Goal: Information Seeking & Learning: Find specific fact

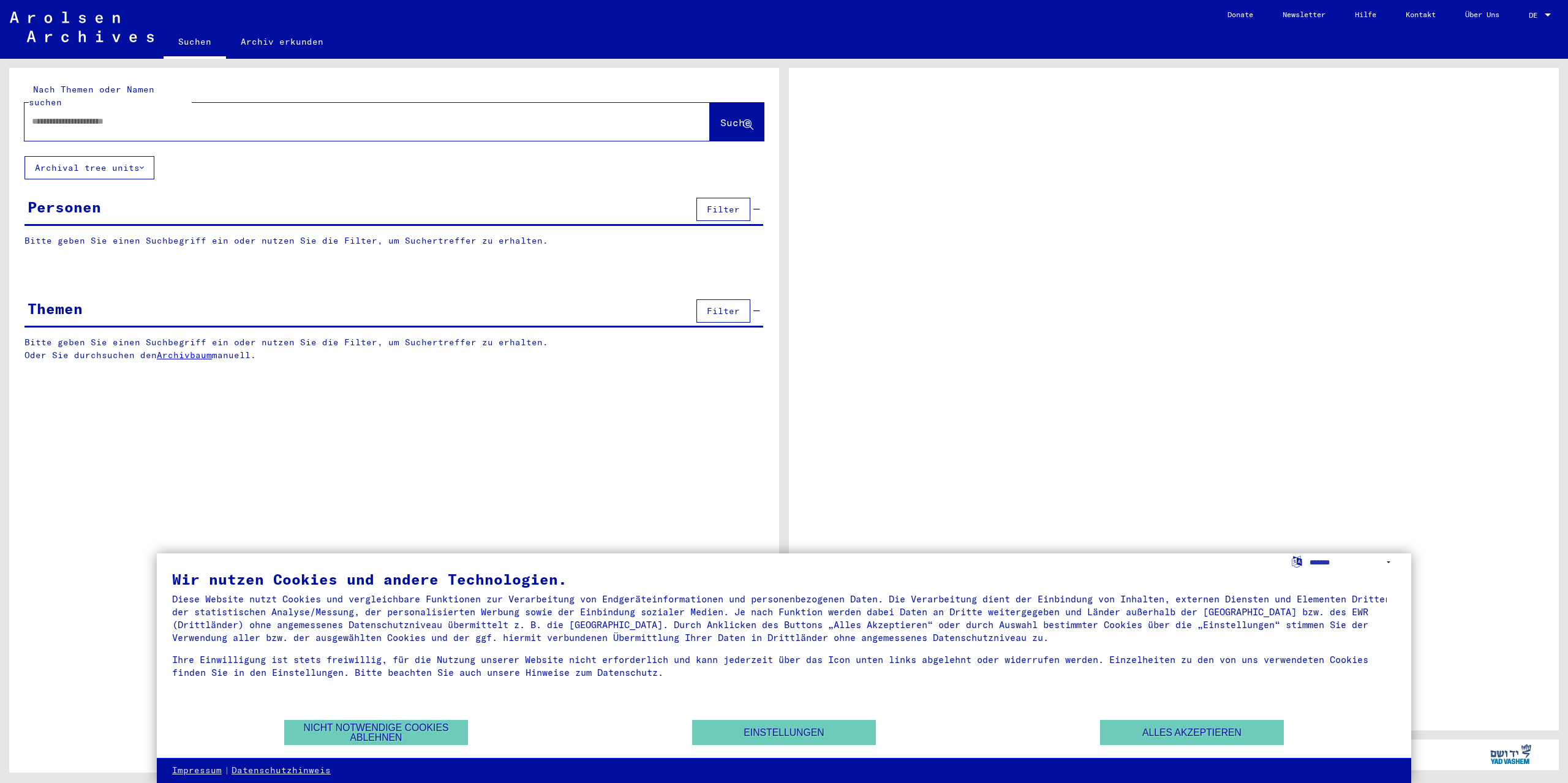
click at [99, 201] on div "Personen" at bounding box center [64, 207] width 73 height 22
click at [174, 115] on input "text" at bounding box center [356, 122] width 649 height 13
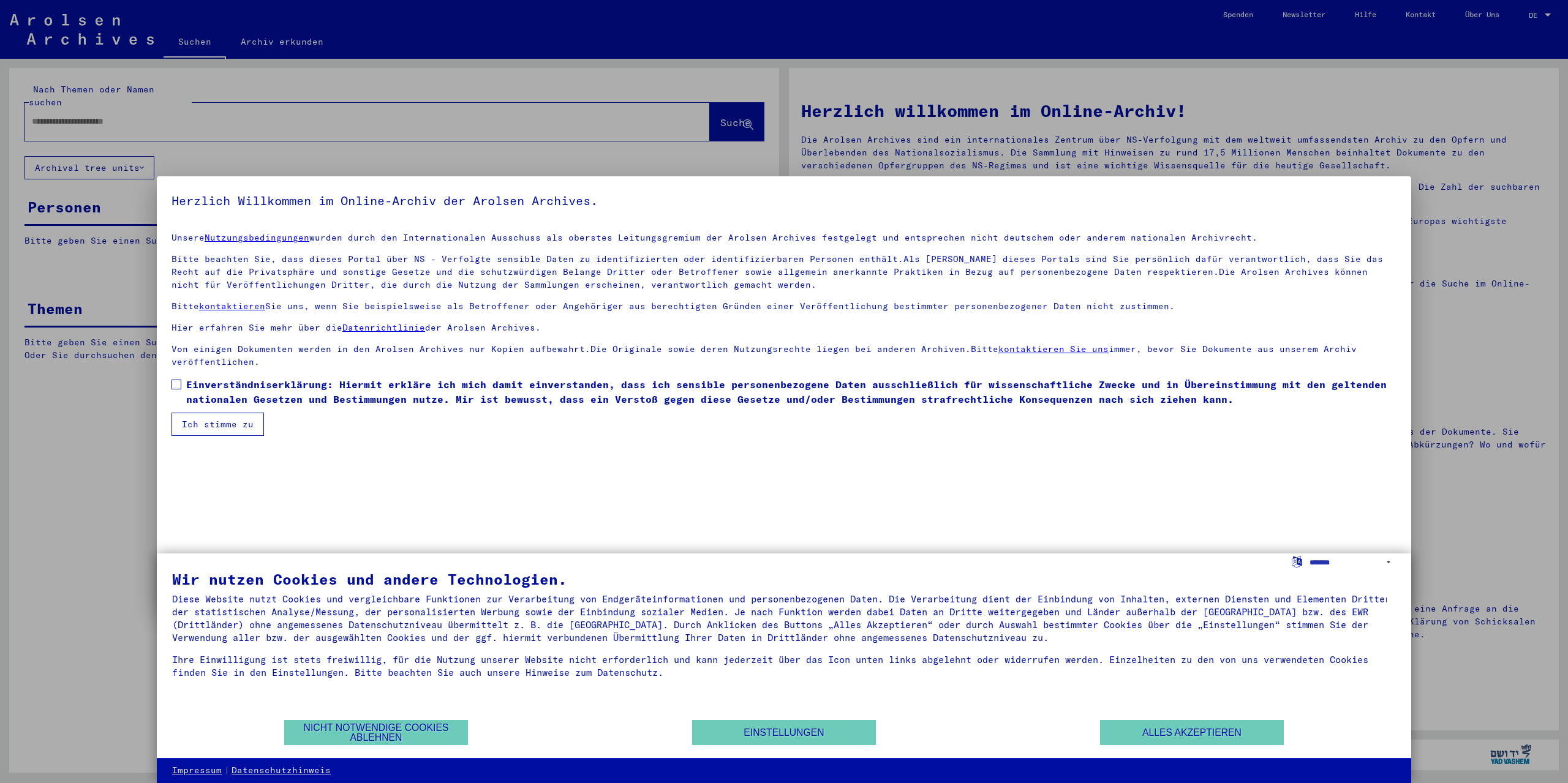
click at [177, 383] on span at bounding box center [177, 384] width 9 height 9
click at [198, 427] on button "Ich stimme zu" at bounding box center [218, 424] width 92 height 23
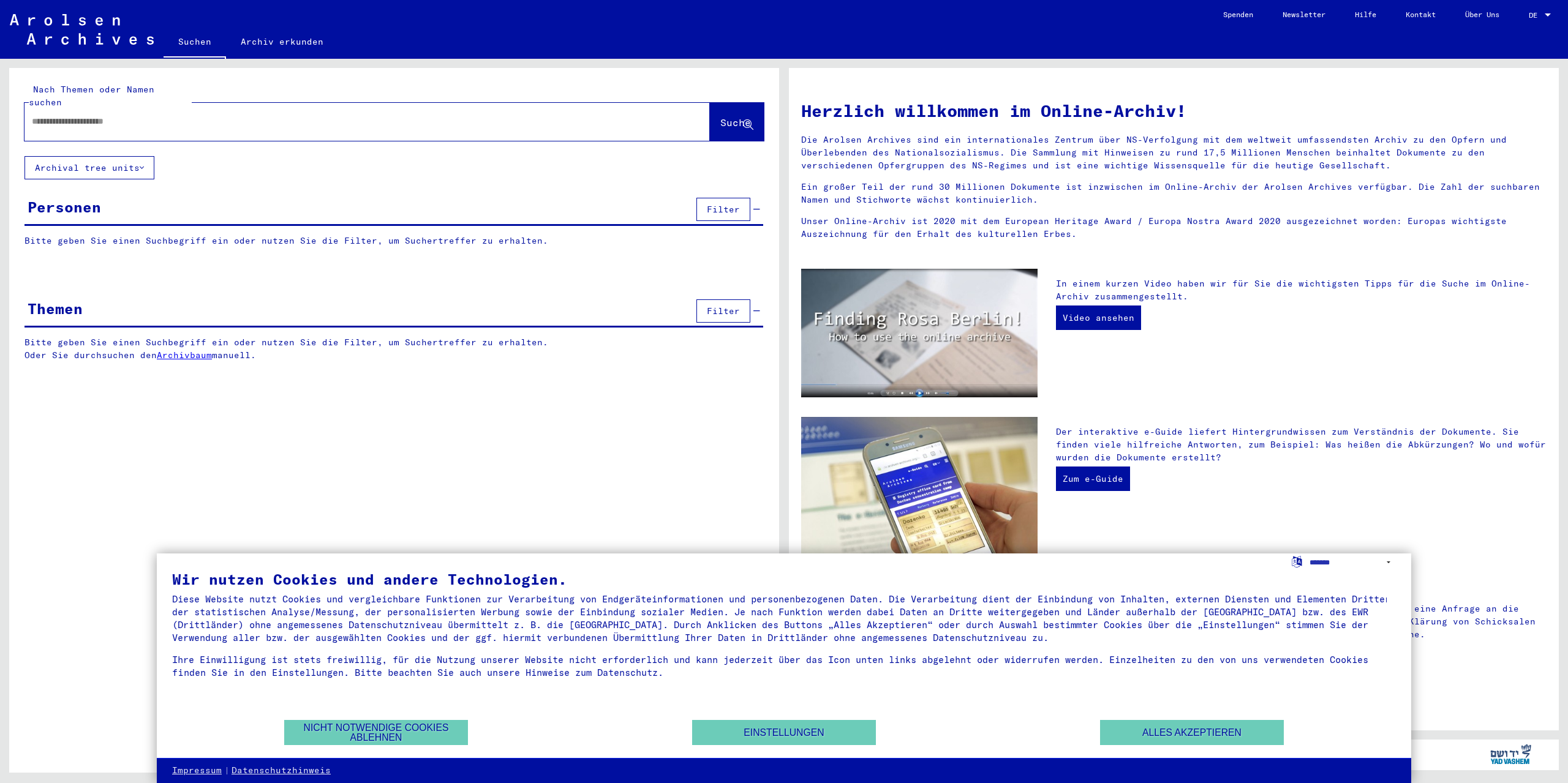
click at [89, 121] on div at bounding box center [348, 121] width 649 height 27
click at [279, 115] on input "text" at bounding box center [352, 122] width 641 height 13
click at [1226, 733] on button "Alles akzeptieren" at bounding box center [1191, 732] width 184 height 25
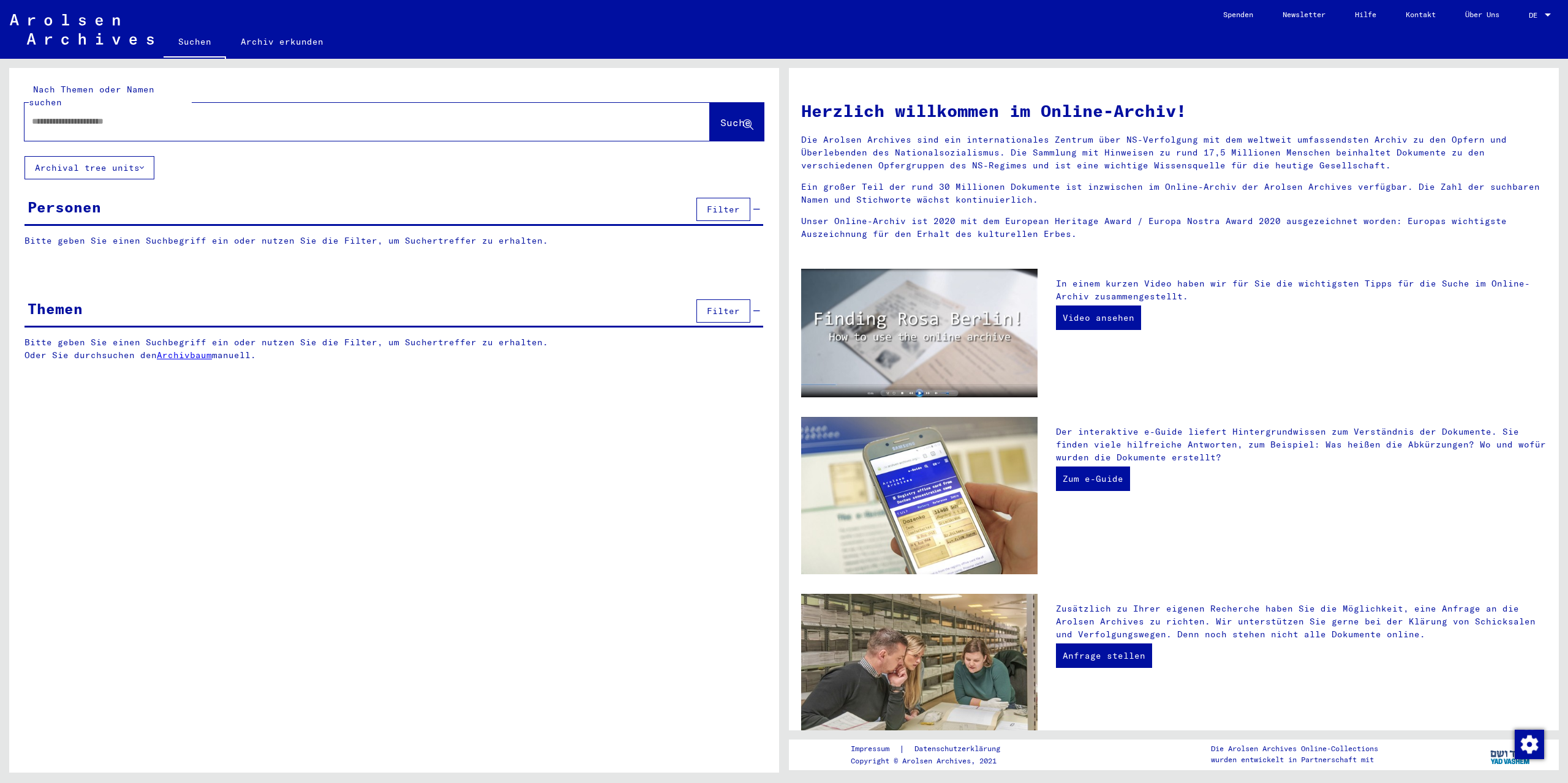
click at [212, 115] on input "text" at bounding box center [352, 122] width 641 height 13
click at [730, 118] on button "Suche" at bounding box center [736, 122] width 54 height 38
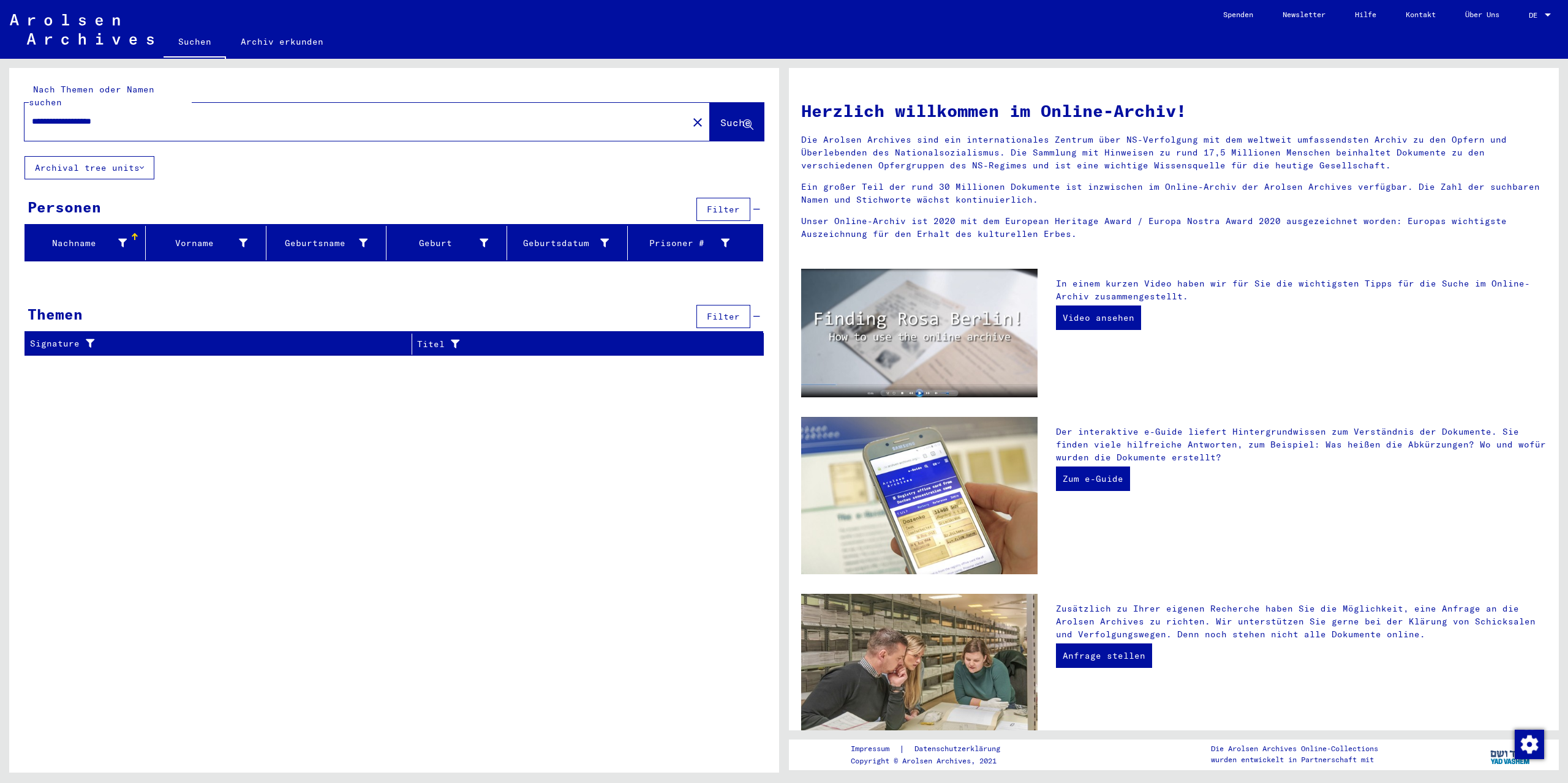
drag, startPoint x: 66, startPoint y: 110, endPoint x: 0, endPoint y: 114, distance: 66.1
click at [0, 114] on div "**********" at bounding box center [392, 416] width 784 height 714
click at [721, 117] on span "Suche" at bounding box center [736, 124] width 33 height 13
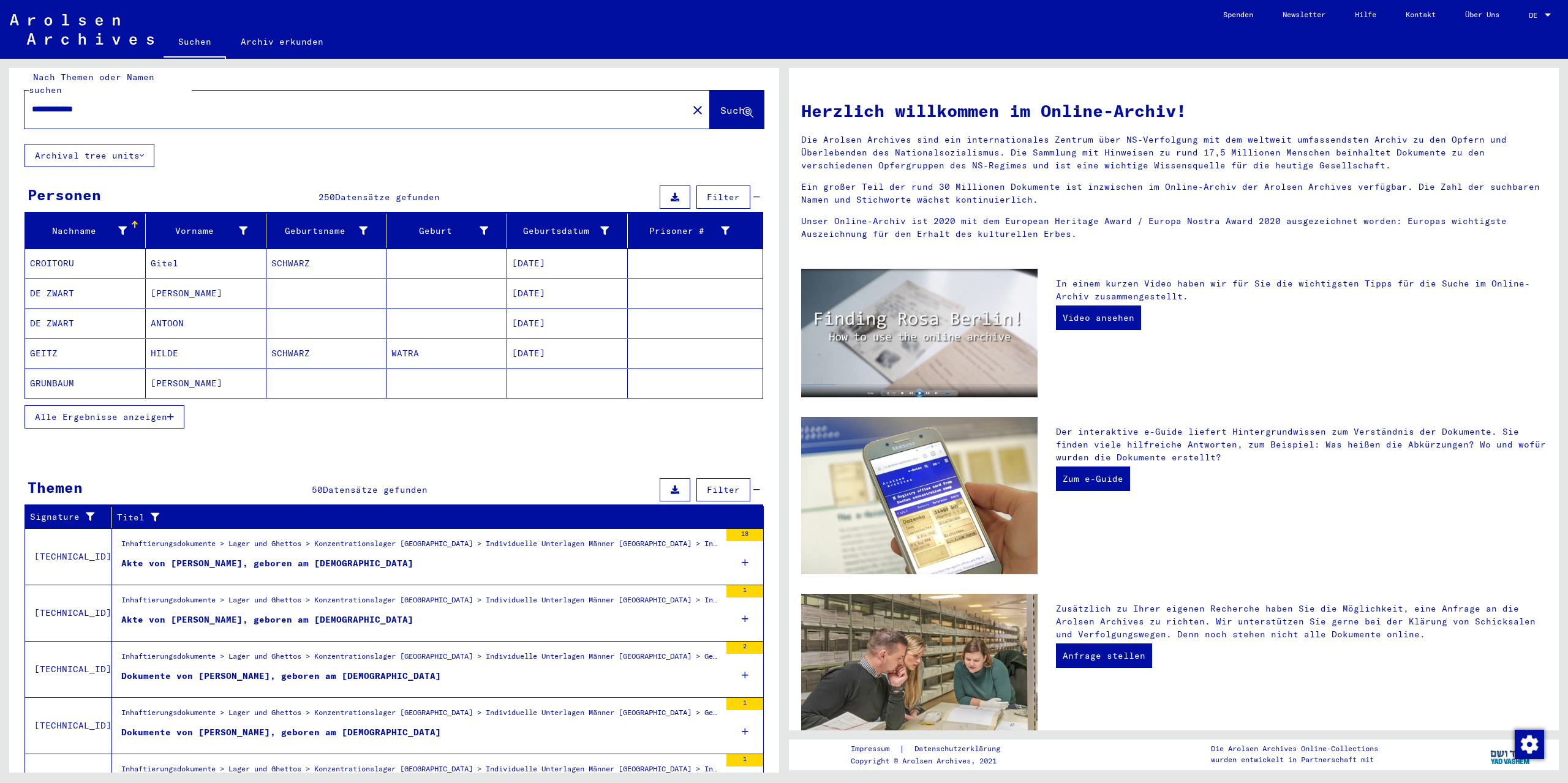
scroll to position [73, 0]
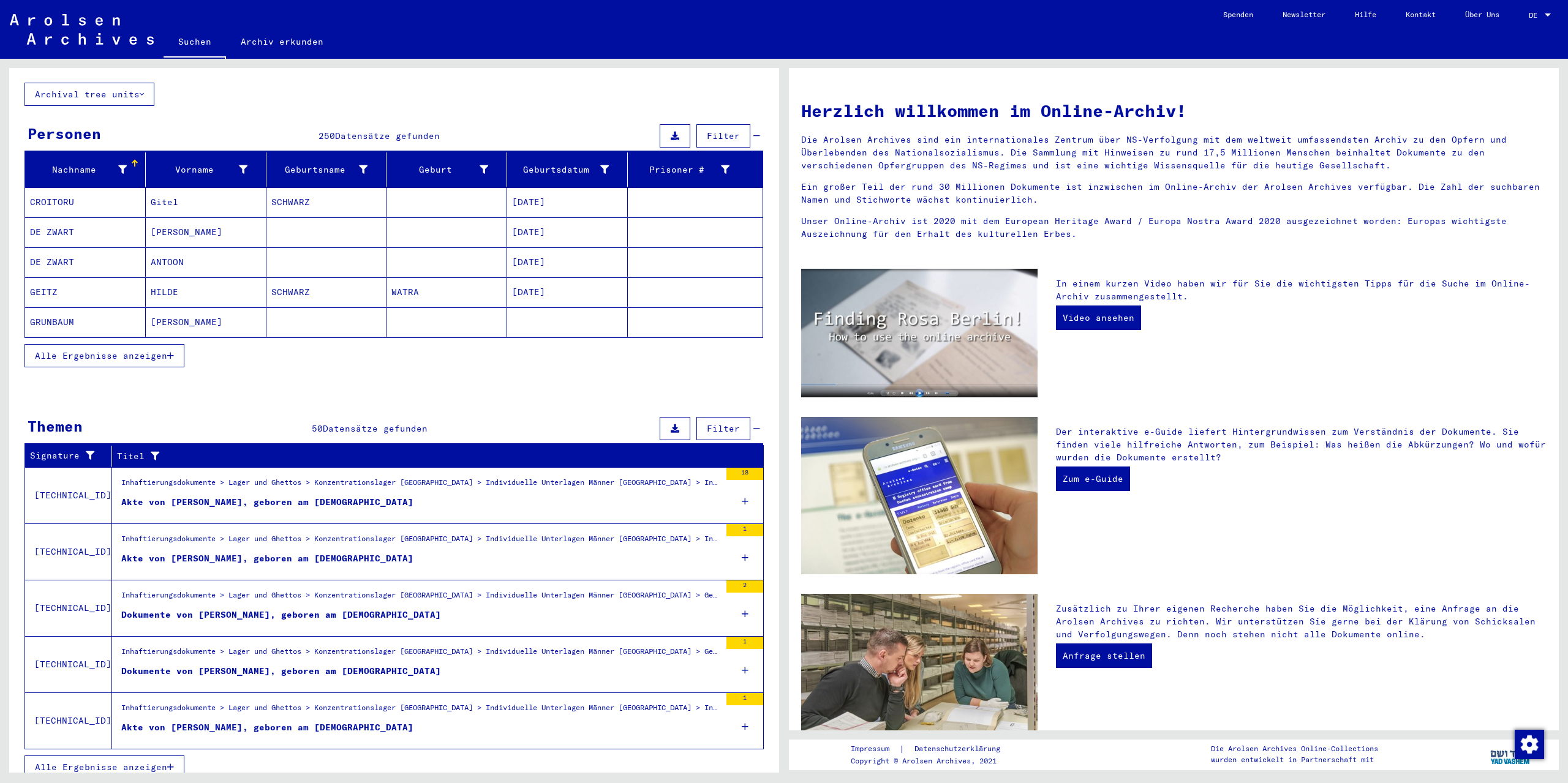
click at [117, 761] on span "Alle Ergebnisse anzeigen" at bounding box center [100, 767] width 132 height 11
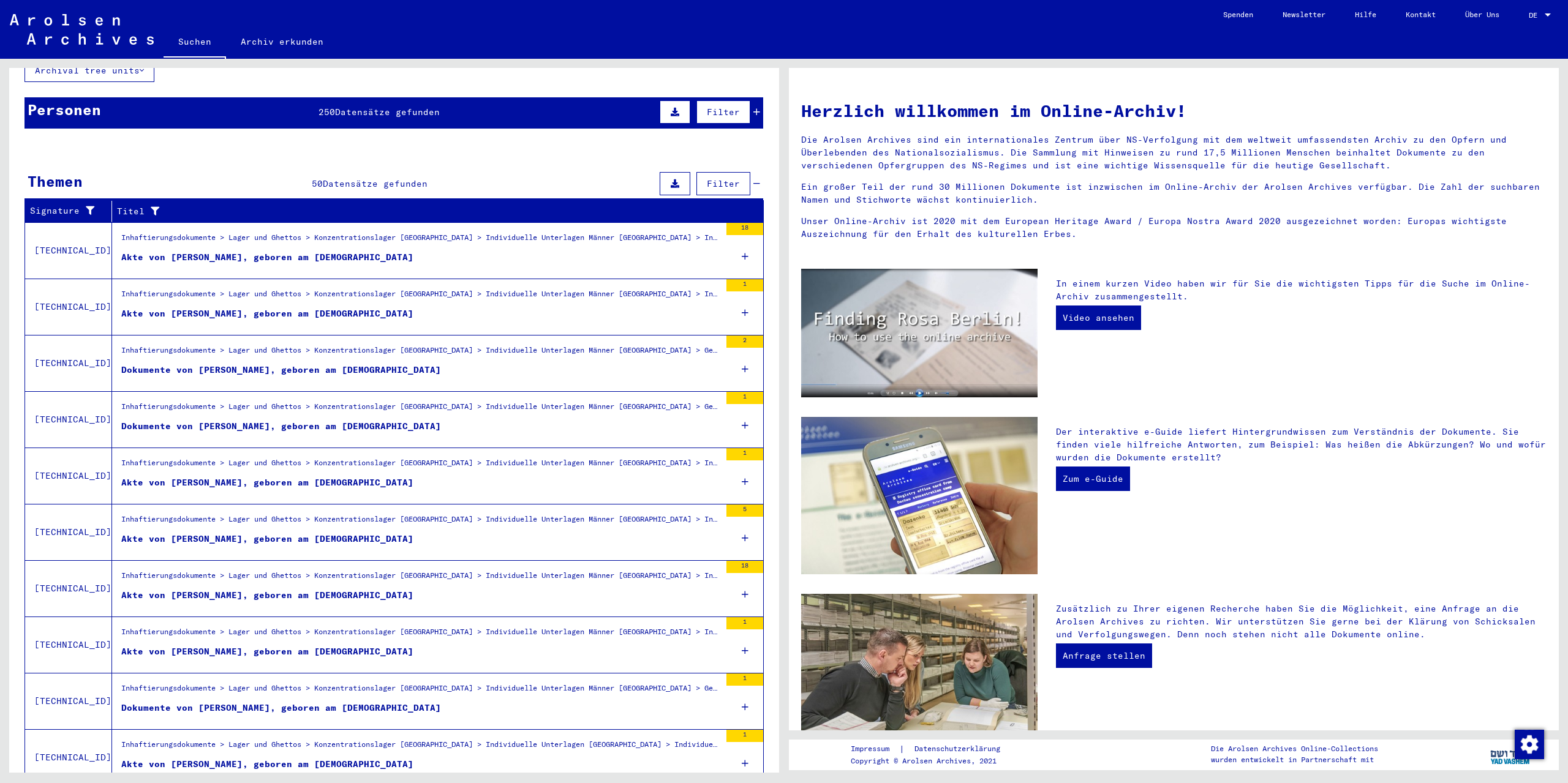
scroll to position [0, 0]
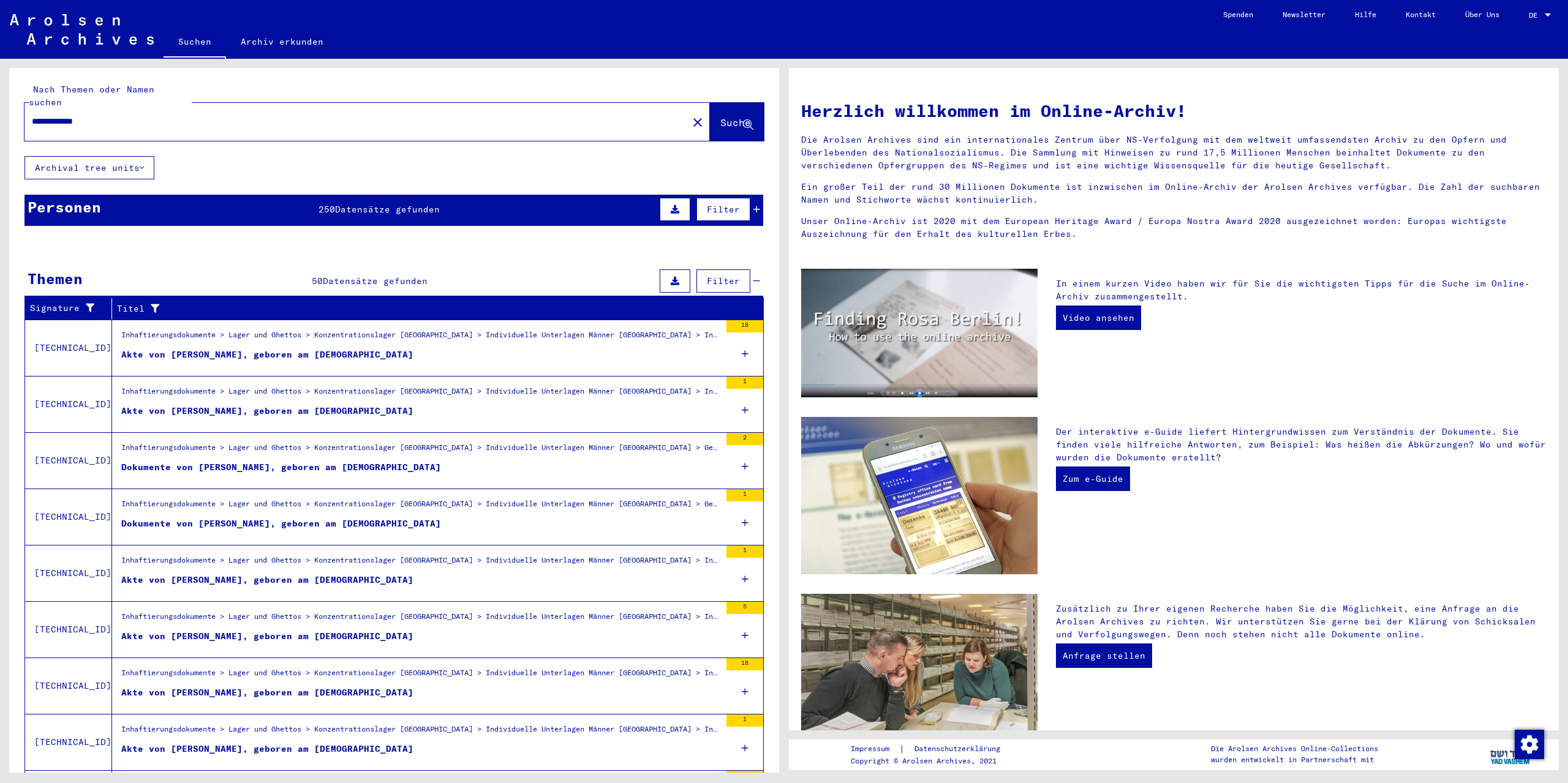
click at [194, 115] on input "**********" at bounding box center [352, 122] width 641 height 13
type input "**********"
click at [720, 116] on span "Suche" at bounding box center [735, 122] width 31 height 12
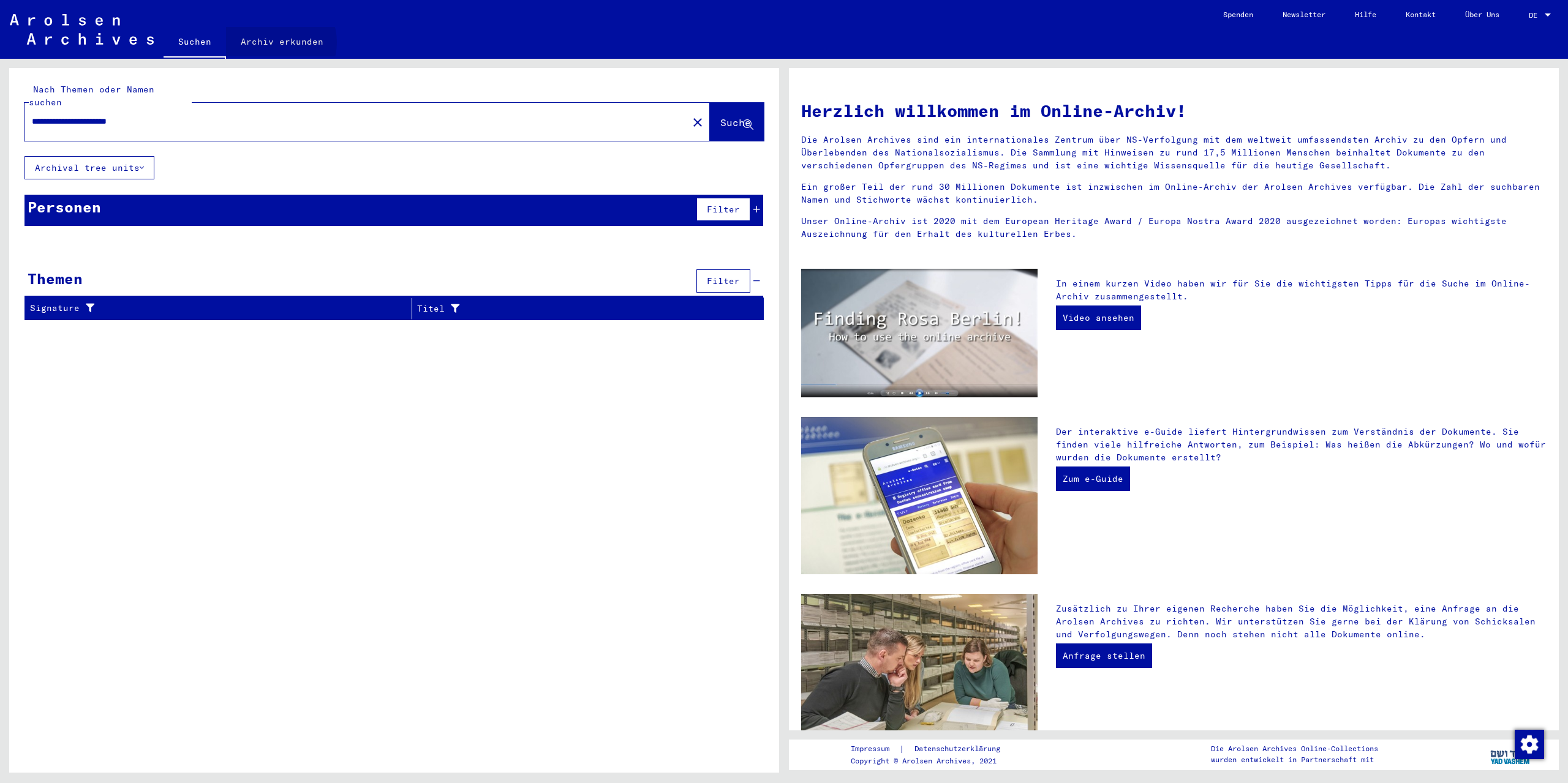
click at [274, 42] on link "Archiv erkunden" at bounding box center [282, 41] width 112 height 29
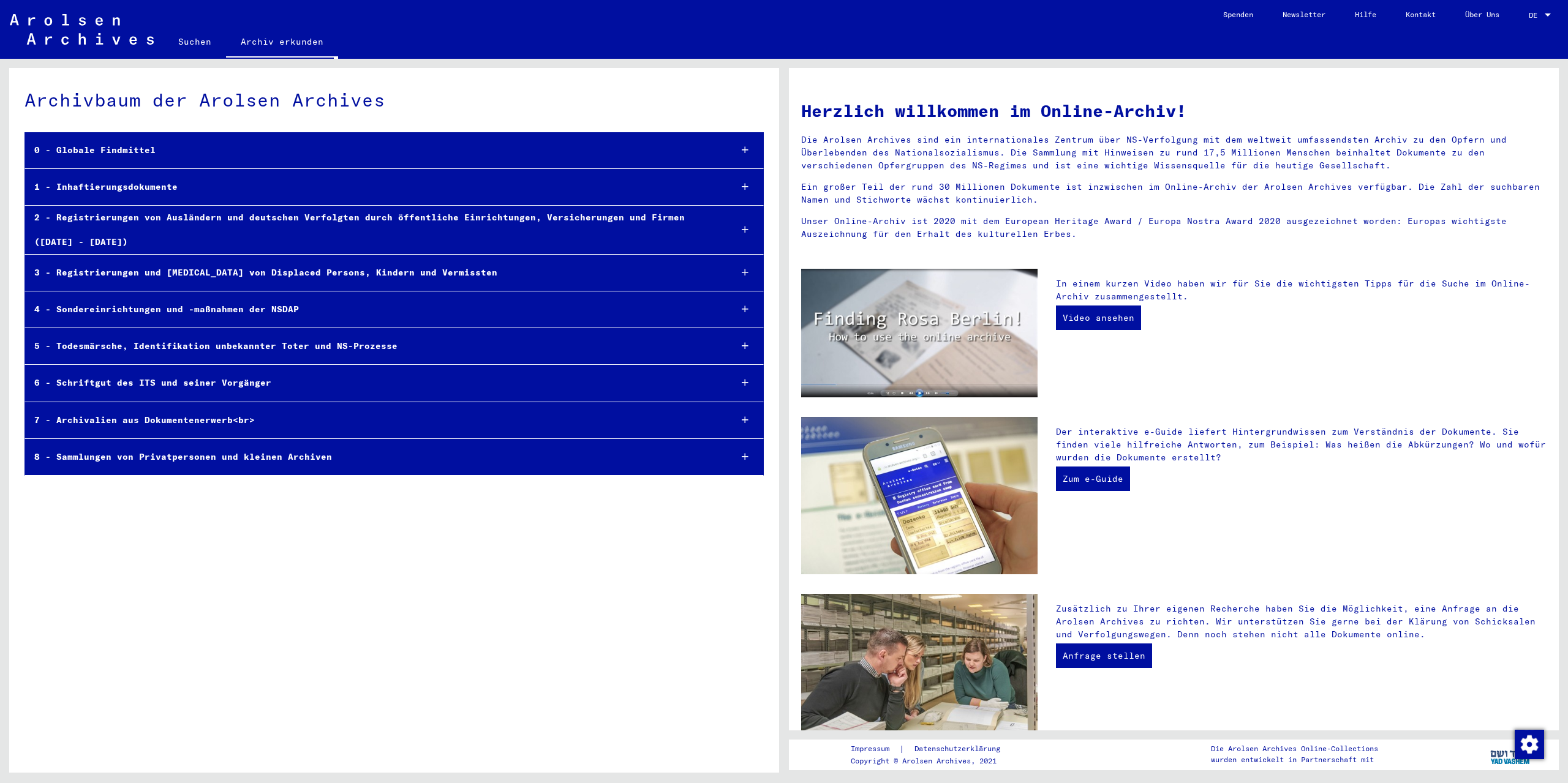
click at [106, 150] on div "0 - Globale Findmittel" at bounding box center [373, 149] width 696 height 23
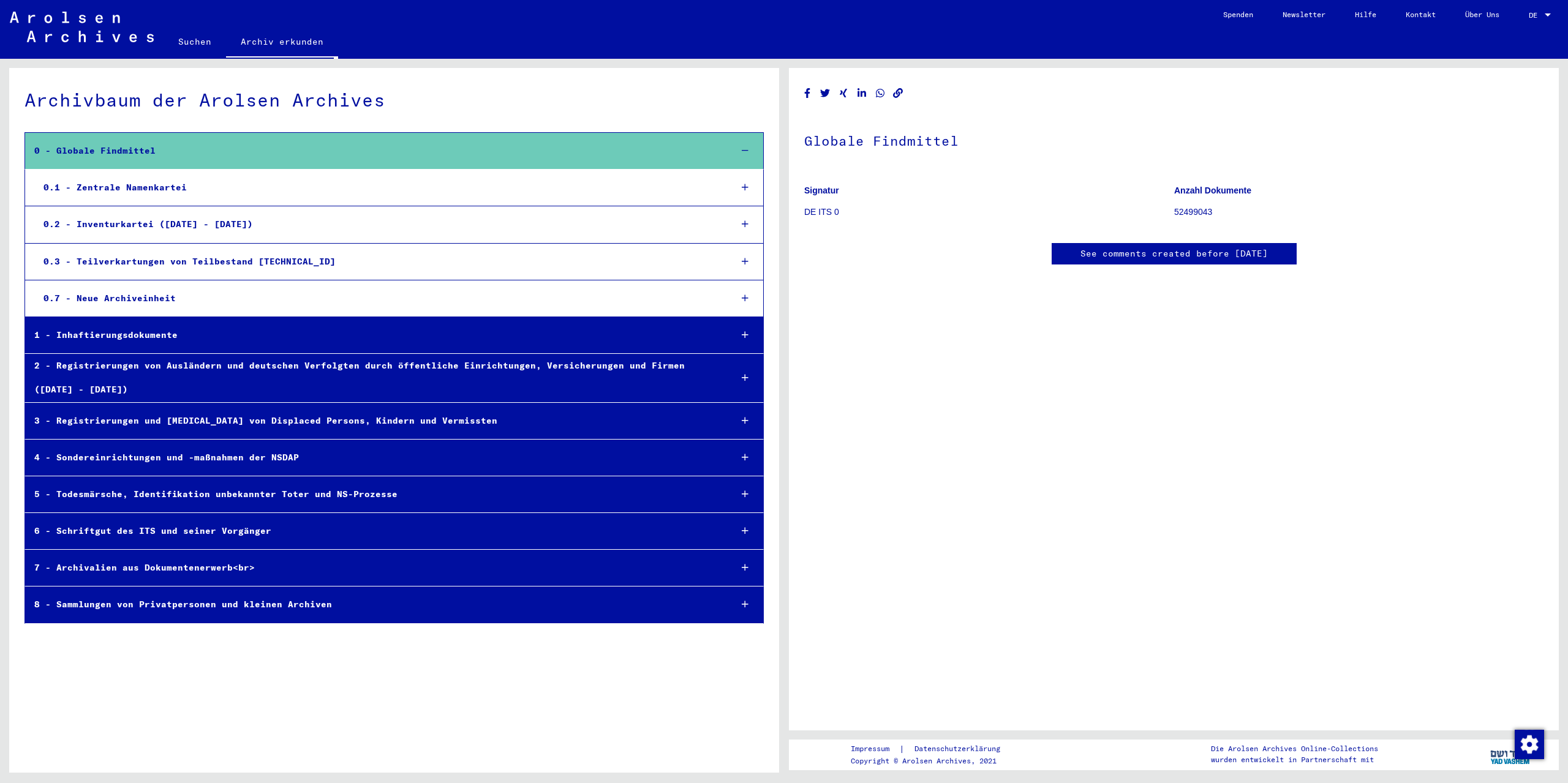
click at [192, 41] on link "Suchen" at bounding box center [194, 41] width 63 height 29
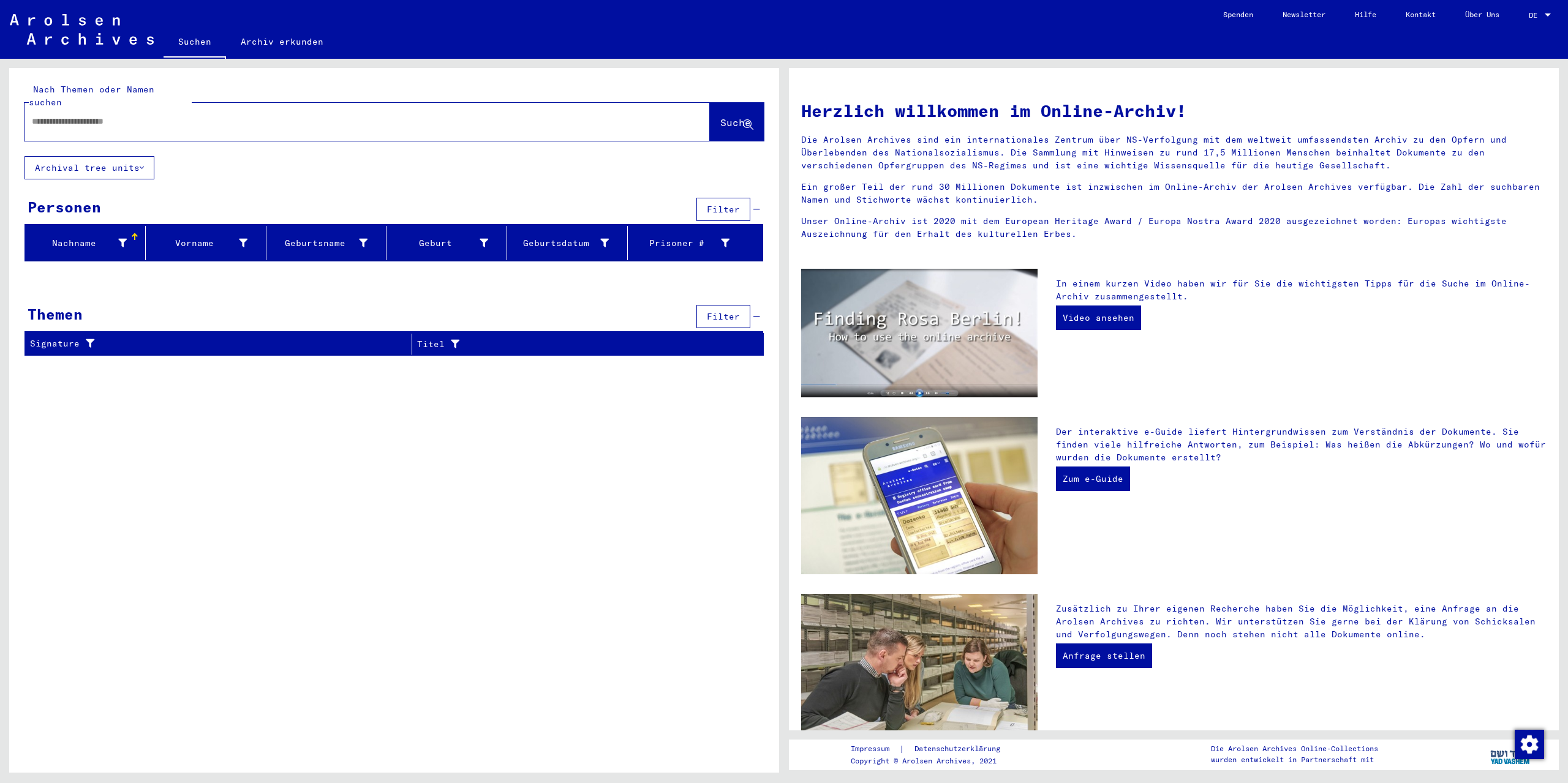
click at [134, 164] on button "Archival tree units" at bounding box center [89, 167] width 130 height 23
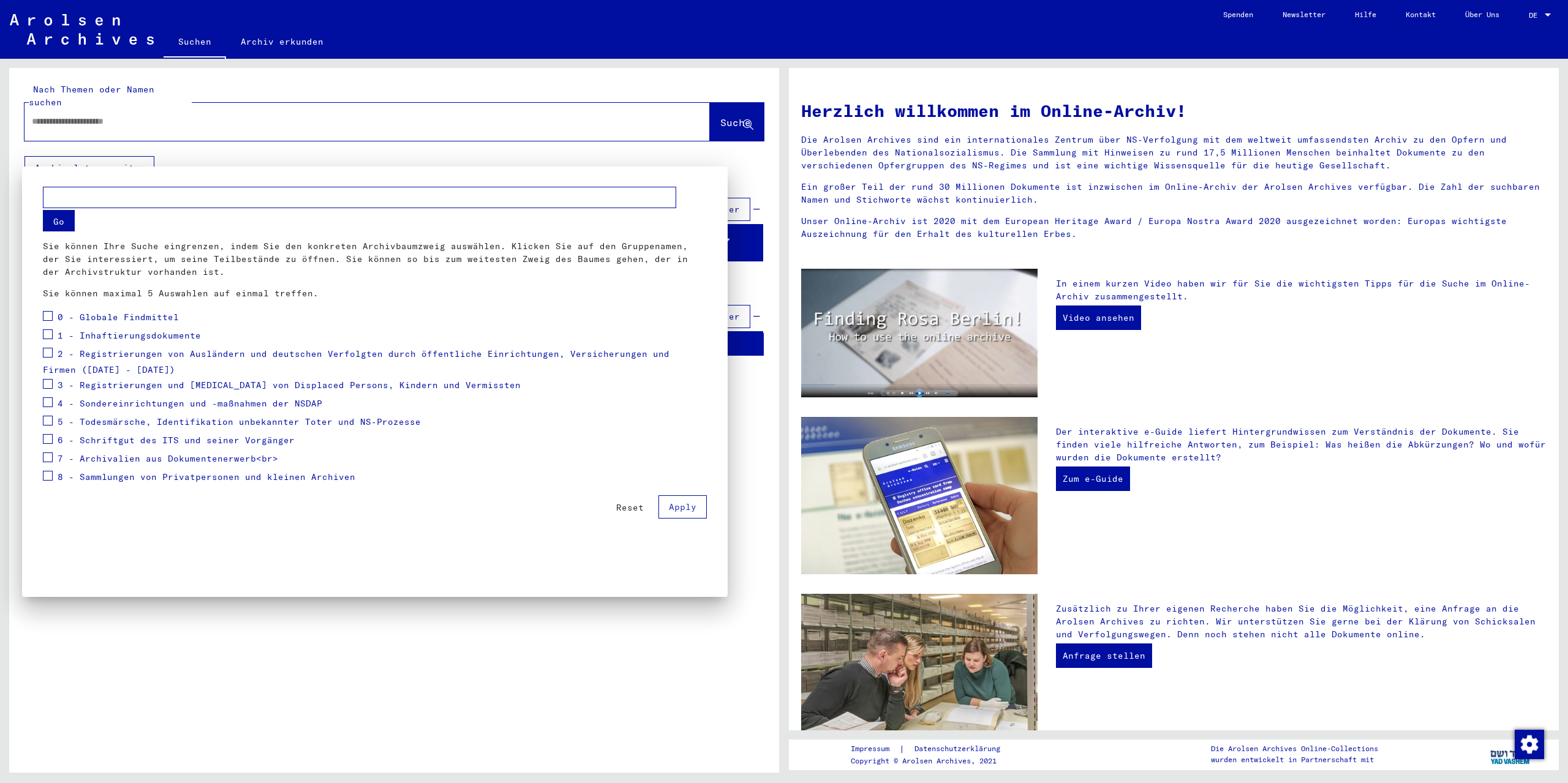
click at [631, 511] on span "Reset" at bounding box center [629, 508] width 27 height 11
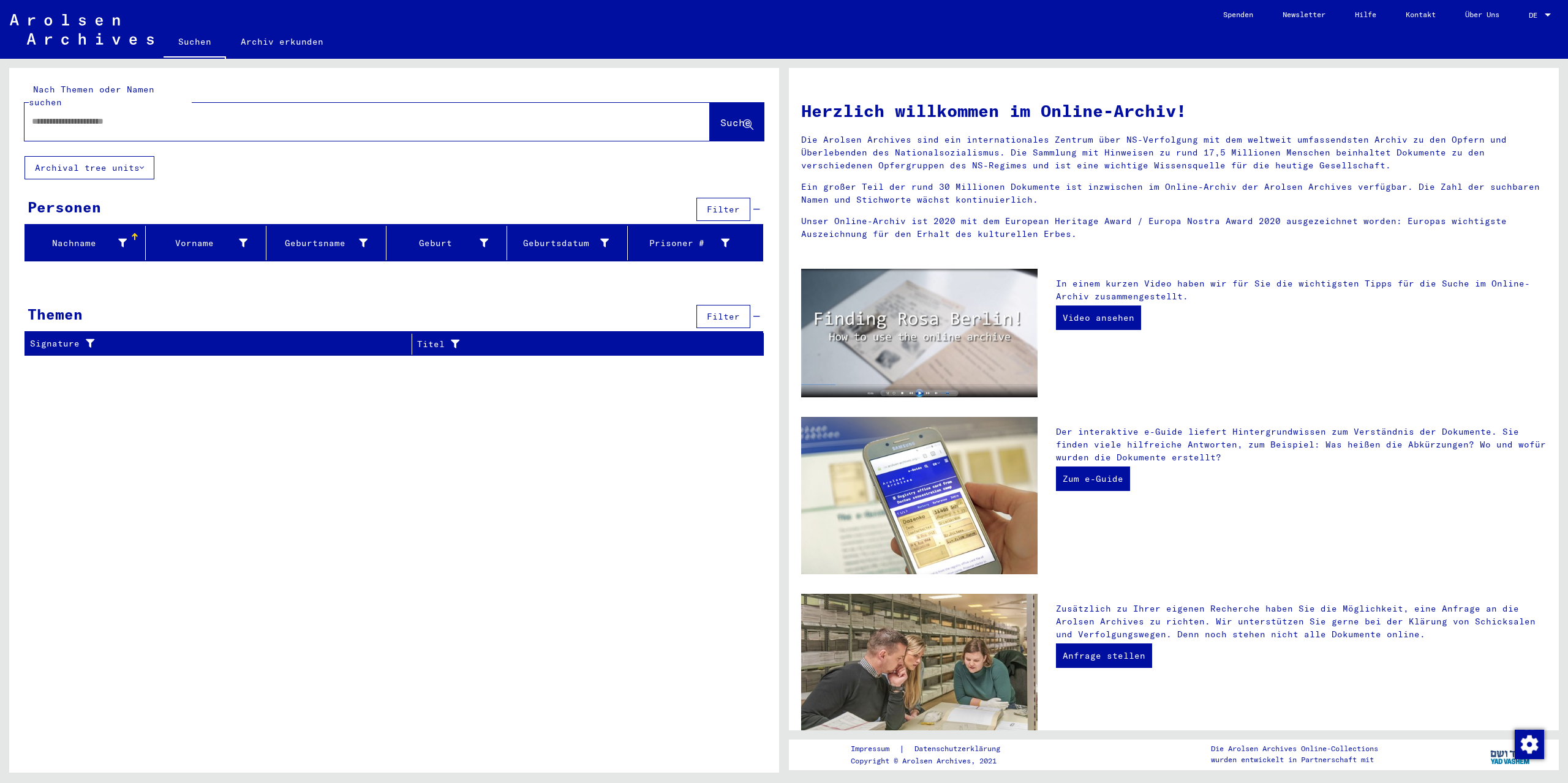
click at [178, 115] on input "text" at bounding box center [352, 122] width 641 height 13
type input "**********"
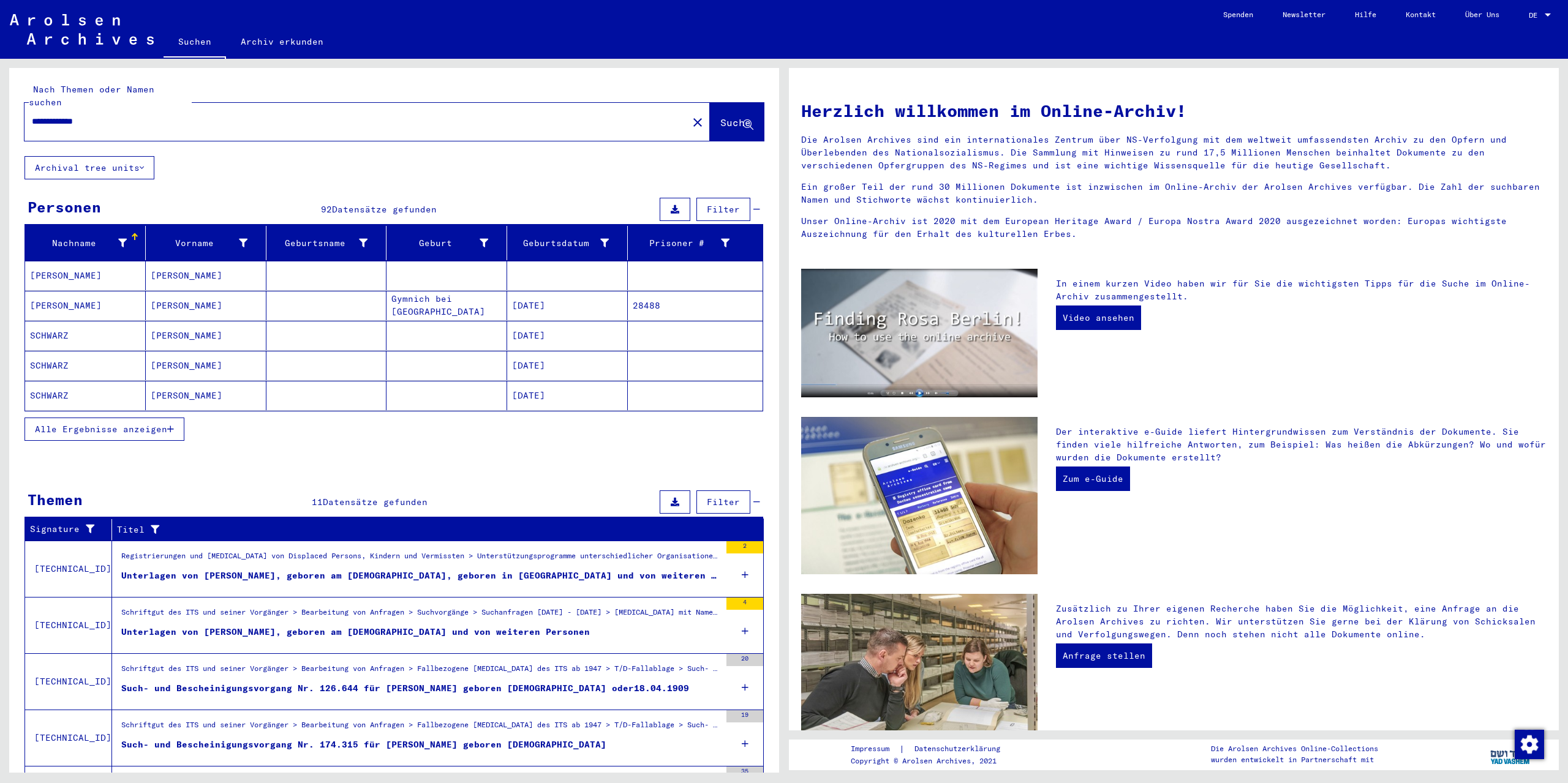
click at [134, 423] on span "Alle Ergebnisse anzeigen" at bounding box center [100, 429] width 132 height 11
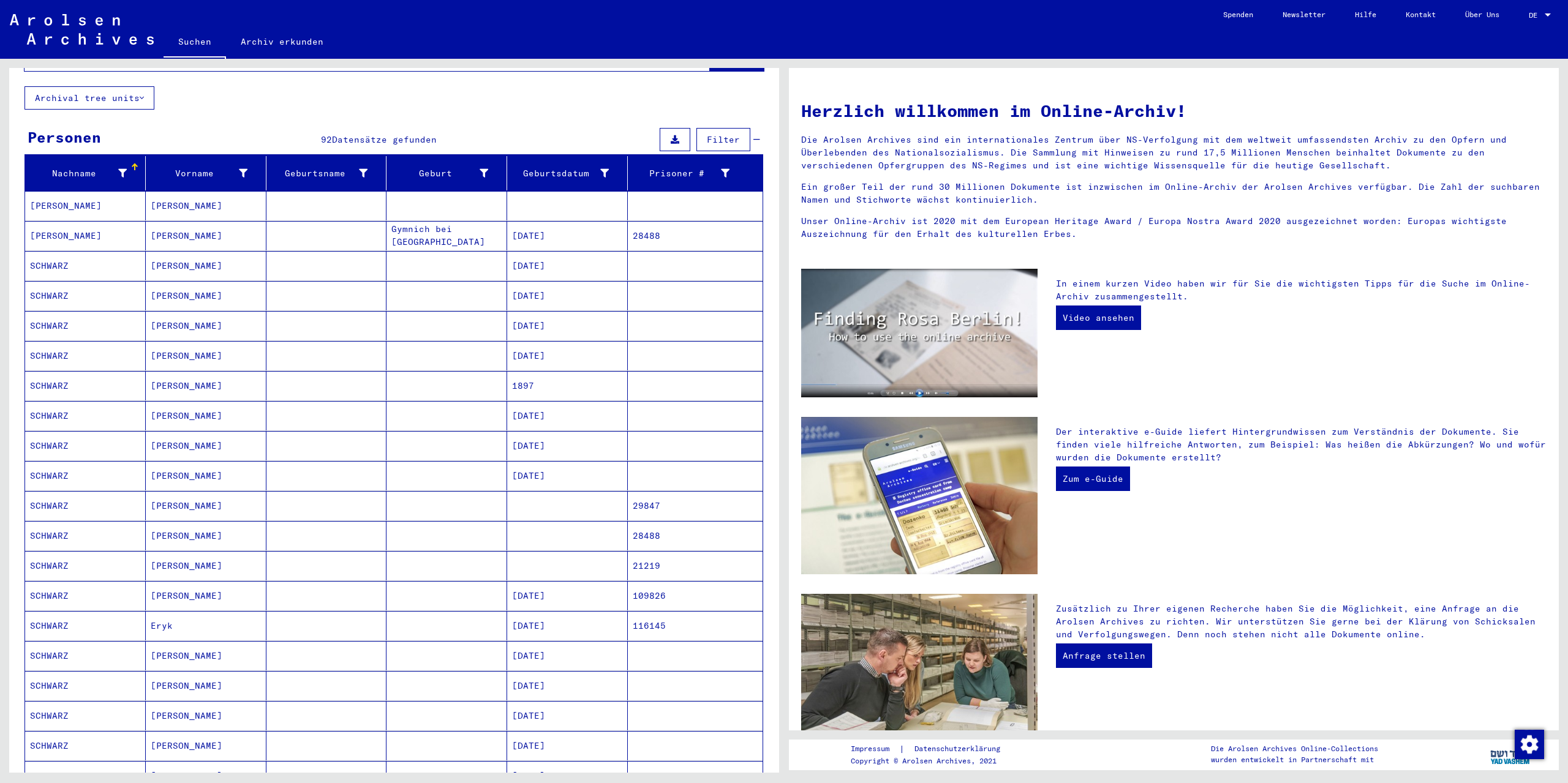
scroll to position [61, 0]
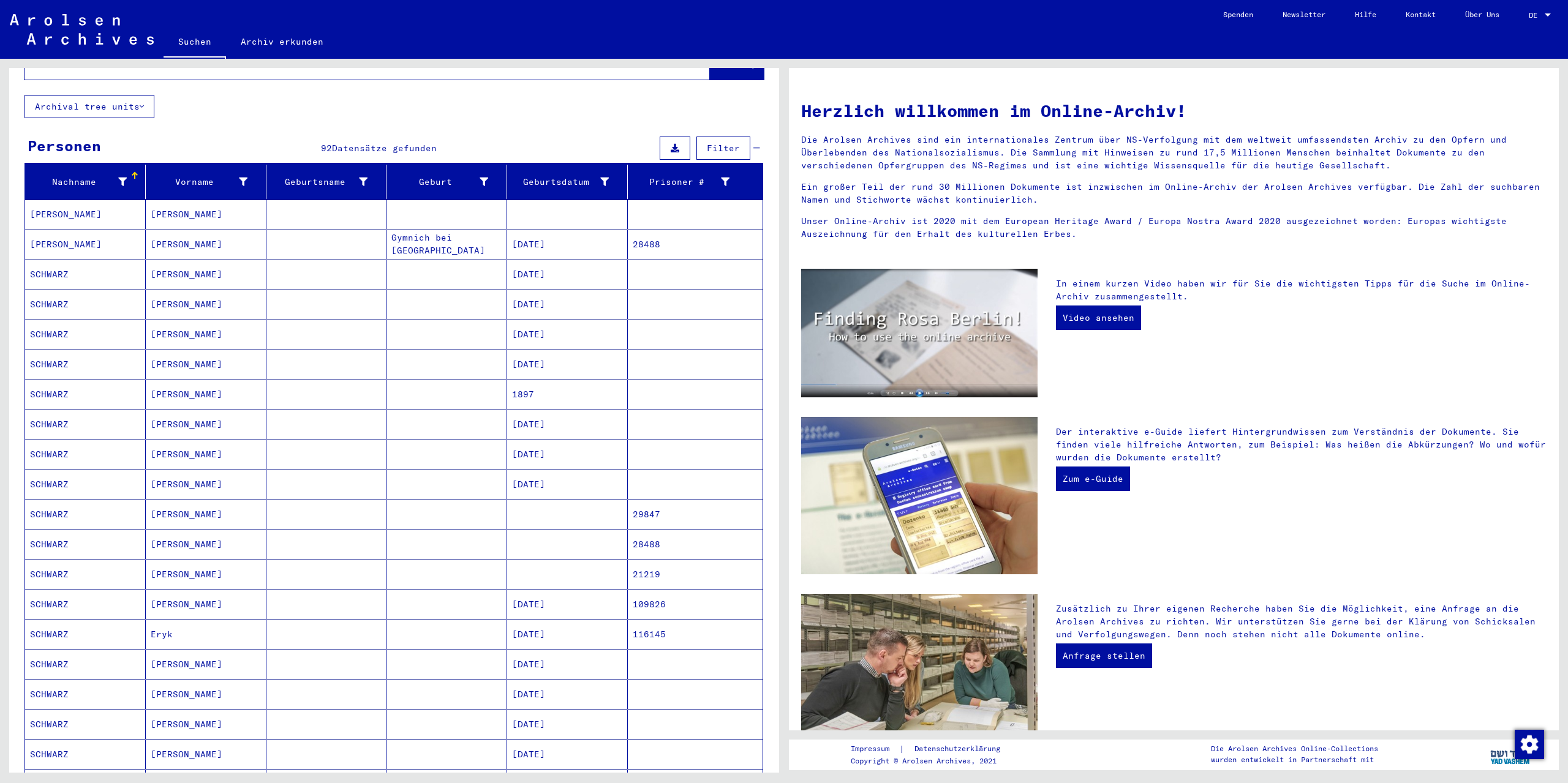
click at [670, 144] on icon at bounding box center [674, 147] width 8 height 8
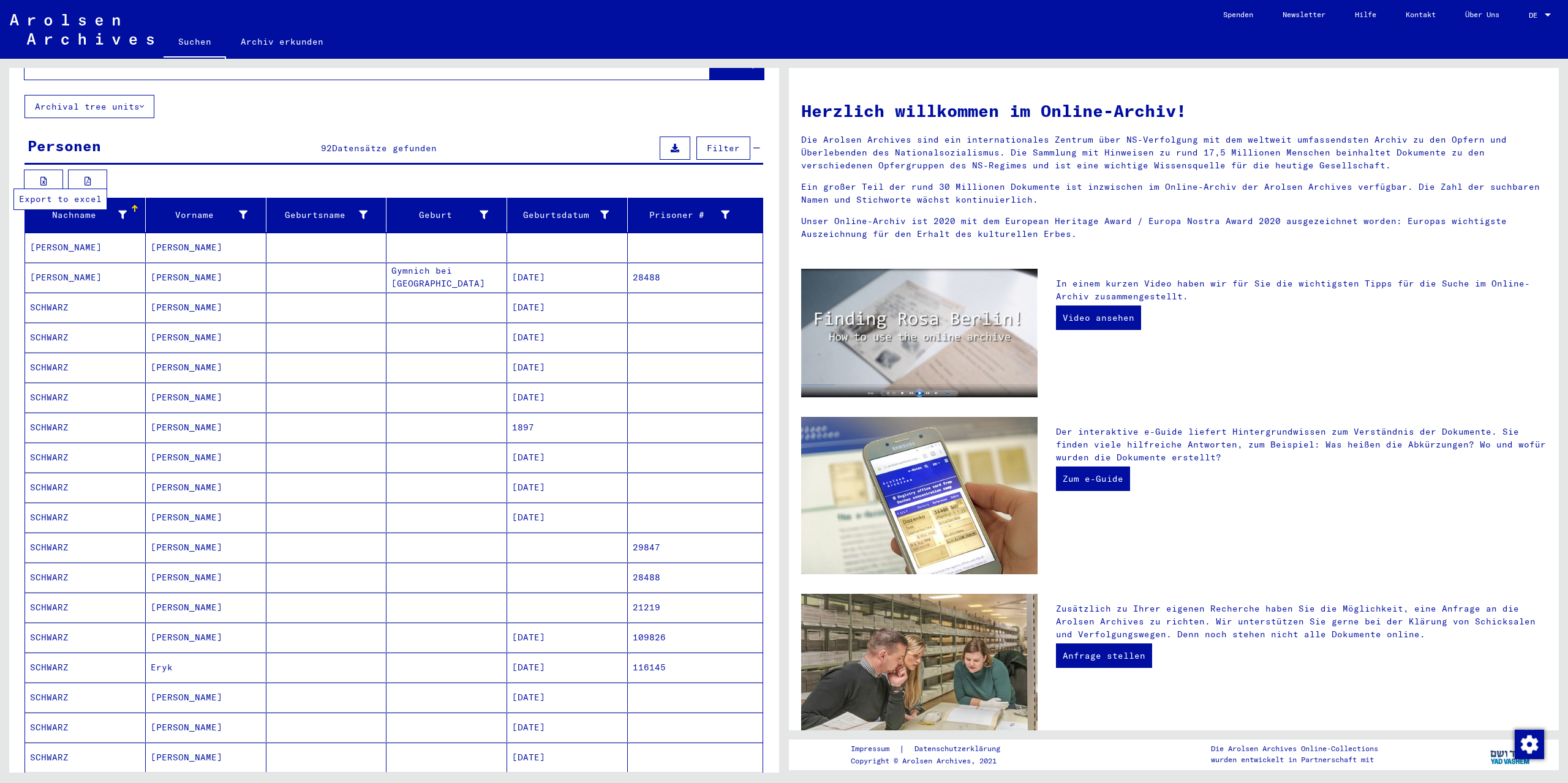
click at [43, 177] on icon at bounding box center [43, 180] width 7 height 8
click at [1416, 12] on link "Kontakt" at bounding box center [1420, 14] width 59 height 29
